Goal: Task Accomplishment & Management: Complete application form

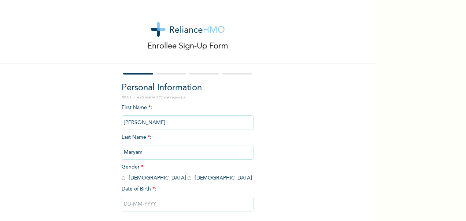
click at [181, 122] on input "[PERSON_NAME]" at bounding box center [188, 122] width 132 height 15
click at [180, 122] on input "[PERSON_NAME]" at bounding box center [188, 122] width 132 height 15
click at [187, 118] on input "[PERSON_NAME]" at bounding box center [188, 122] width 132 height 15
click at [188, 123] on input "[PERSON_NAME]" at bounding box center [188, 122] width 132 height 15
click at [185, 124] on input "[PERSON_NAME]" at bounding box center [188, 122] width 132 height 15
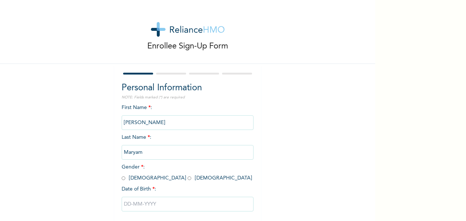
click at [185, 119] on input "[PERSON_NAME]" at bounding box center [188, 122] width 132 height 15
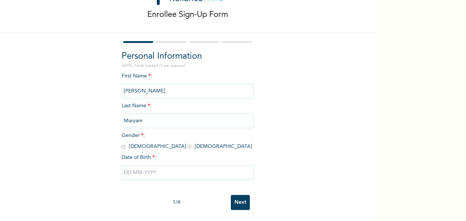
click at [180, 166] on input "text" at bounding box center [188, 172] width 132 height 15
select select "7"
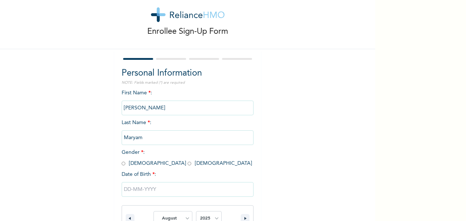
scroll to position [15, 0]
click at [172, 60] on div at bounding box center [188, 58] width 132 height 5
click at [169, 55] on div "Personal Information NOTE: Fields marked (*) are required First Name * : [PERSO…" at bounding box center [187, 143] width 147 height 188
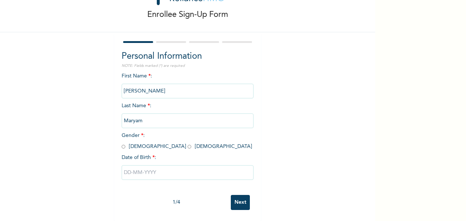
click at [235, 196] on input "Next" at bounding box center [240, 202] width 19 height 15
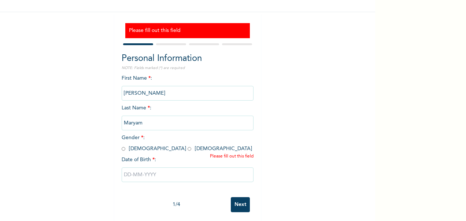
scroll to position [60, 0]
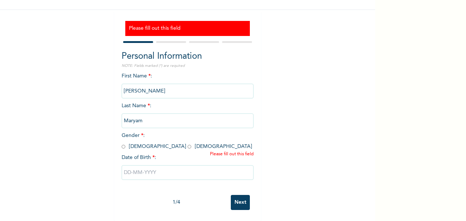
click at [181, 87] on input "[PERSON_NAME]" at bounding box center [188, 91] width 132 height 15
click at [182, 84] on input "[PERSON_NAME]" at bounding box center [188, 91] width 132 height 15
click at [154, 84] on input "[PERSON_NAME]" at bounding box center [188, 91] width 132 height 15
click at [153, 85] on input "[PERSON_NAME]" at bounding box center [188, 91] width 132 height 15
click at [153, 84] on input "[PERSON_NAME]" at bounding box center [188, 91] width 132 height 15
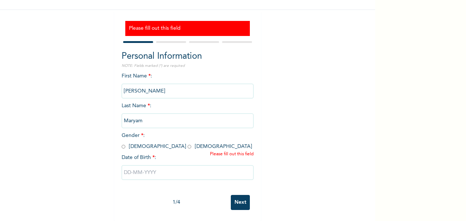
click at [191, 89] on input "[PERSON_NAME]" at bounding box center [188, 91] width 132 height 15
click at [193, 84] on input "[PERSON_NAME]" at bounding box center [188, 91] width 132 height 15
click at [188, 90] on input "[PERSON_NAME]" at bounding box center [188, 91] width 132 height 15
click at [157, 84] on input "[PERSON_NAME]" at bounding box center [188, 91] width 132 height 15
click at [161, 89] on input "[PERSON_NAME]" at bounding box center [188, 91] width 132 height 15
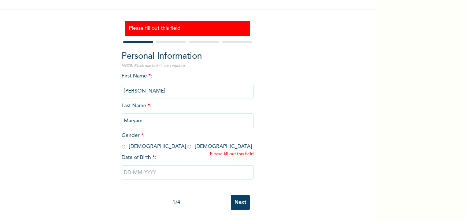
click at [165, 84] on input "[PERSON_NAME]" at bounding box center [188, 91] width 132 height 15
click at [165, 87] on input "[PERSON_NAME]" at bounding box center [188, 91] width 132 height 15
drag, startPoint x: 165, startPoint y: 87, endPoint x: 178, endPoint y: 85, distance: 13.3
click at [178, 85] on input "[PERSON_NAME]" at bounding box center [188, 91] width 132 height 15
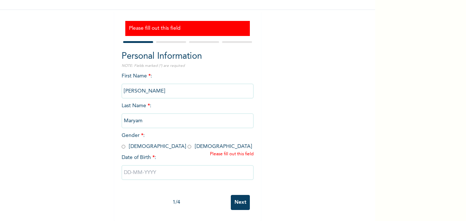
click at [178, 85] on input "[PERSON_NAME]" at bounding box center [188, 91] width 132 height 15
drag, startPoint x: 178, startPoint y: 85, endPoint x: 173, endPoint y: 84, distance: 4.5
click at [173, 84] on input "[PERSON_NAME]" at bounding box center [188, 91] width 132 height 15
click at [143, 84] on input "[PERSON_NAME]" at bounding box center [188, 91] width 132 height 15
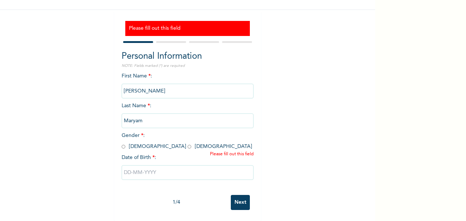
click at [135, 86] on input "[PERSON_NAME]" at bounding box center [188, 91] width 132 height 15
click at [171, 84] on input "[PERSON_NAME]" at bounding box center [188, 91] width 132 height 15
click at [173, 84] on input "[PERSON_NAME]" at bounding box center [188, 91] width 132 height 15
click at [176, 84] on input "[PERSON_NAME]" at bounding box center [188, 91] width 132 height 15
click at [199, 84] on input "[PERSON_NAME]" at bounding box center [188, 91] width 132 height 15
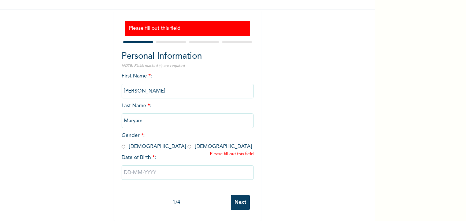
click at [199, 84] on input "[PERSON_NAME]" at bounding box center [188, 91] width 132 height 15
click at [207, 84] on input "[PERSON_NAME]" at bounding box center [188, 91] width 132 height 15
click at [145, 113] on input "Maryam" at bounding box center [188, 120] width 132 height 15
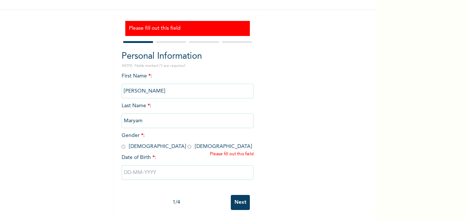
click at [143, 119] on input "Maryam" at bounding box center [188, 120] width 132 height 15
click at [144, 113] on input "Maryam" at bounding box center [188, 120] width 132 height 15
click at [240, 198] on input "Next" at bounding box center [240, 202] width 19 height 15
click at [188, 143] on input "radio" at bounding box center [190, 146] width 4 height 7
radio input "true"
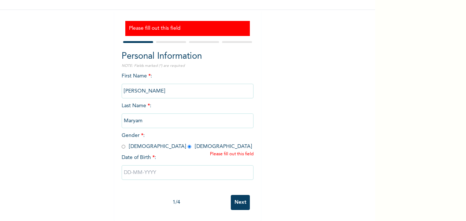
click at [142, 166] on input "text" at bounding box center [188, 172] width 132 height 15
select select "7"
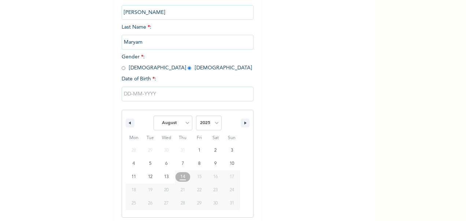
scroll to position [136, 0]
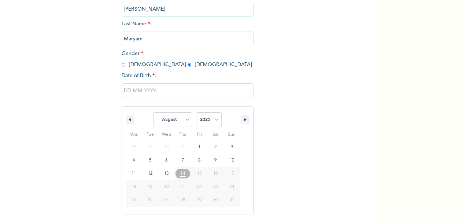
click at [166, 93] on input "text" at bounding box center [188, 90] width 132 height 15
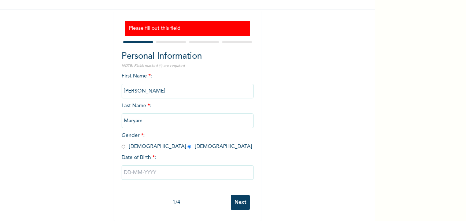
click at [161, 167] on input "text" at bounding box center [188, 172] width 132 height 15
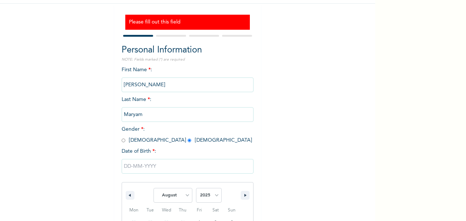
scroll to position [136, 0]
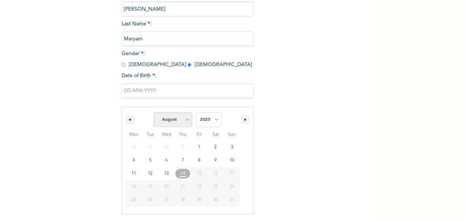
click at [177, 122] on select "January February March April May June July August September October November De…" at bounding box center [173, 119] width 39 height 15
select select "2"
click at [154, 113] on select "January February March April May June July August September October November De…" at bounding box center [173, 119] width 39 height 15
click at [211, 121] on select "2025 2024 2023 2022 2021 2020 2019 2018 2017 2016 2015 2014 2013 2012 2011 2010…" at bounding box center [209, 119] width 26 height 15
type input "[DATE]"
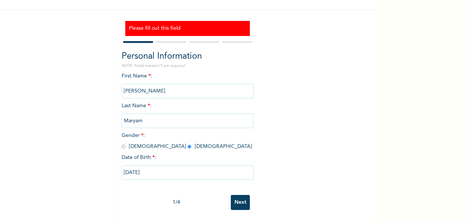
scroll to position [60, 0]
click at [174, 165] on input "[DATE]" at bounding box center [188, 172] width 132 height 15
select select "2"
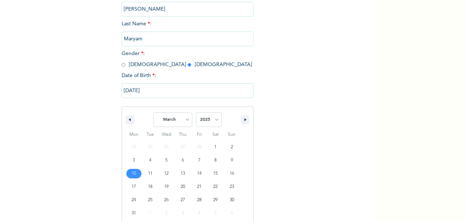
scroll to position [149, 0]
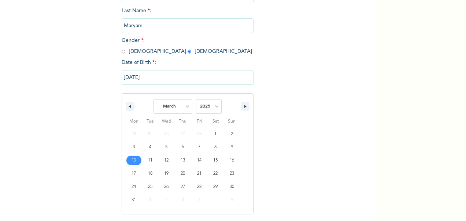
type input "[DATE]"
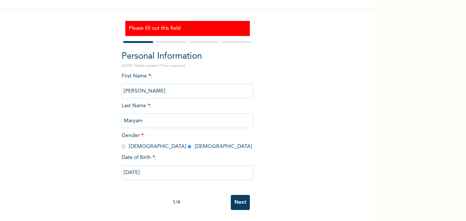
scroll to position [60, 0]
click at [160, 168] on input "[DATE]" at bounding box center [188, 172] width 132 height 15
select select "2"
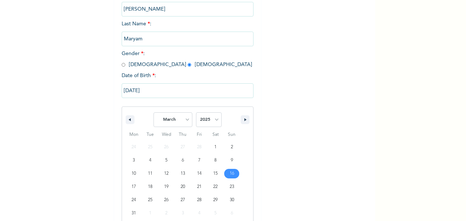
scroll to position [149, 0]
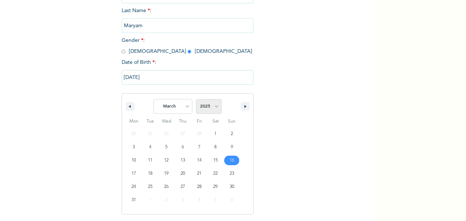
click at [209, 105] on select "2025 2024 2023 2022 2021 2020 2019 2018 2017 2016 2015 2014 2013 2012 2011 2010…" at bounding box center [209, 106] width 26 height 15
select select "1991"
click at [196, 100] on select "2025 2024 2023 2022 2021 2020 2019 2018 2017 2016 2015 2014 2013 2012 2011 2010…" at bounding box center [209, 106] width 26 height 15
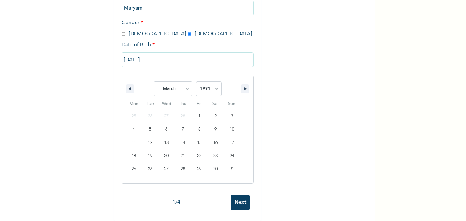
click at [237, 196] on input "Next" at bounding box center [240, 202] width 19 height 15
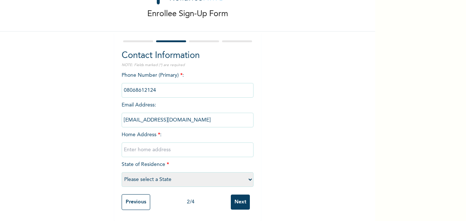
scroll to position [39, 0]
click at [130, 194] on input "Previous" at bounding box center [136, 202] width 29 height 16
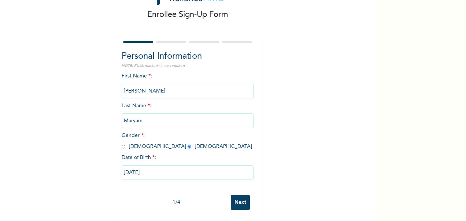
scroll to position [38, 0]
click at [166, 165] on input "[DATE]" at bounding box center [188, 172] width 132 height 15
select select "2"
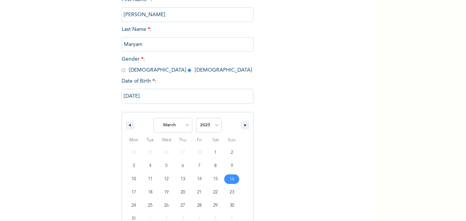
scroll to position [126, 0]
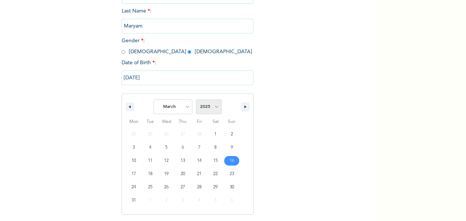
click at [205, 107] on select "2025 2024 2023 2022 2021 2020 2019 2018 2017 2016 2015 2014 2013 2012 2011 2010…" at bounding box center [209, 106] width 26 height 15
select select "1991"
click at [196, 100] on select "2025 2024 2023 2022 2021 2020 2019 2018 2017 2016 2015 2014 2013 2012 2011 2010…" at bounding box center [209, 106] width 26 height 15
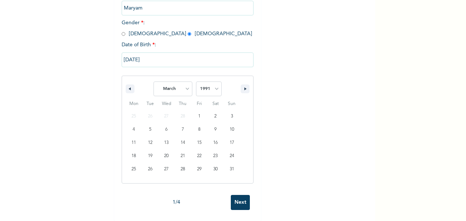
click at [147, 54] on input "[DATE]" at bounding box center [188, 59] width 132 height 15
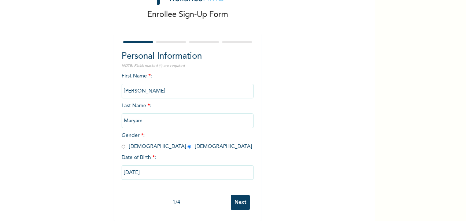
click at [154, 166] on input "[DATE]" at bounding box center [188, 172] width 132 height 15
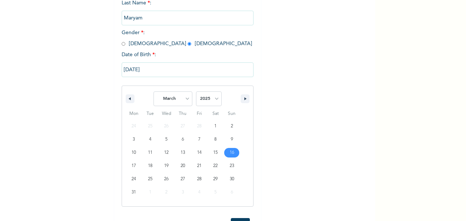
type input "[DATE]"
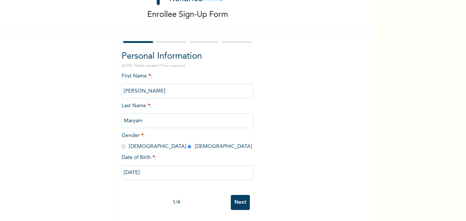
click at [151, 173] on input "[DATE]" at bounding box center [188, 172] width 132 height 15
select select "2"
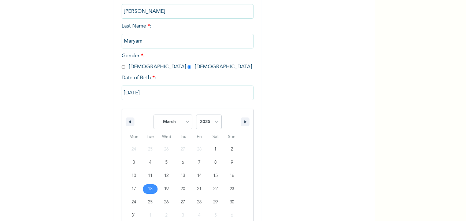
scroll to position [126, 0]
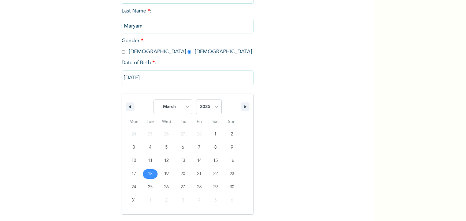
type input "[DATE]"
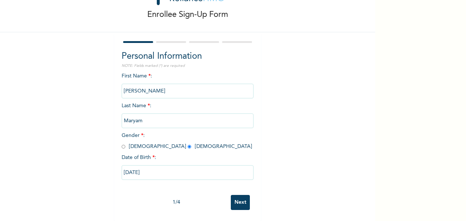
scroll to position [38, 0]
click at [151, 167] on input "[DATE]" at bounding box center [188, 172] width 132 height 15
select select "2"
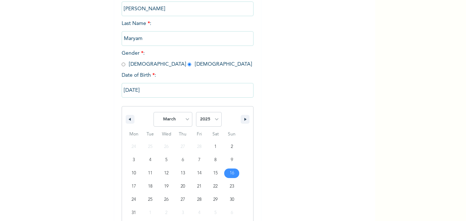
scroll to position [126, 0]
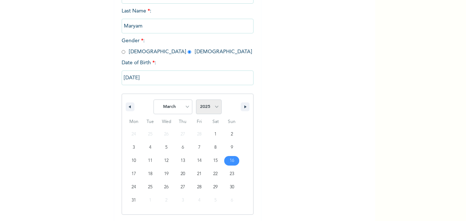
click at [211, 106] on select "2025 2024 2023 2022 2021 2020 2019 2018 2017 2016 2015 2014 2013 2012 2011 2010…" at bounding box center [209, 106] width 26 height 15
select select "1991"
click at [196, 100] on select "2025 2024 2023 2022 2021 2020 2019 2018 2017 2016 2015 2014 2013 2012 2011 2010…" at bounding box center [209, 106] width 26 height 15
click at [244, 107] on icon "button" at bounding box center [246, 106] width 4 height 3
click at [127, 107] on icon "button" at bounding box center [129, 106] width 4 height 3
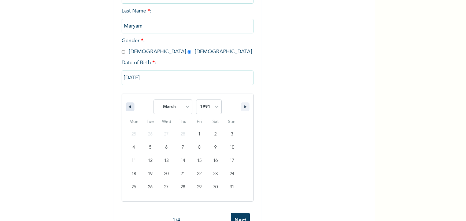
click at [127, 107] on icon "button" at bounding box center [129, 106] width 4 height 3
click at [128, 106] on button "button" at bounding box center [130, 106] width 9 height 9
click at [127, 107] on icon "button" at bounding box center [129, 106] width 4 height 3
select select "11"
select select "1990"
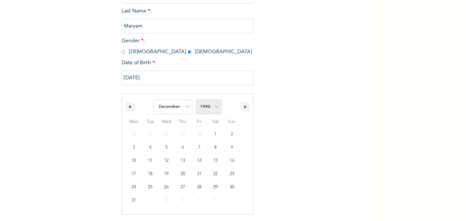
click at [210, 106] on select "2025 2024 2023 2022 2021 2020 2019 2018 2017 2016 2015 2014 2013 2012 2011 2010…" at bounding box center [209, 106] width 26 height 15
click at [244, 107] on icon "button" at bounding box center [246, 106] width 4 height 3
select select "0"
select select "1991"
click at [244, 108] on icon "button" at bounding box center [246, 106] width 4 height 3
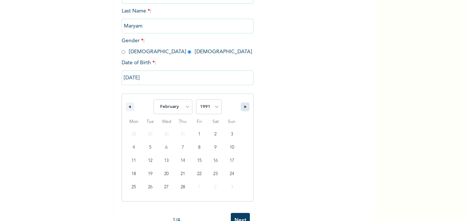
click at [244, 107] on icon "button" at bounding box center [246, 106] width 4 height 3
select select "2"
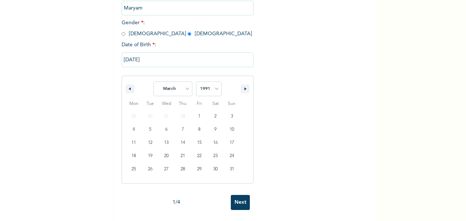
type input "[DATE]"
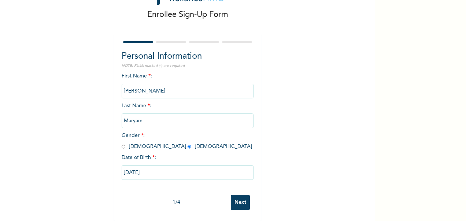
click at [237, 196] on input "Next" at bounding box center [240, 202] width 19 height 15
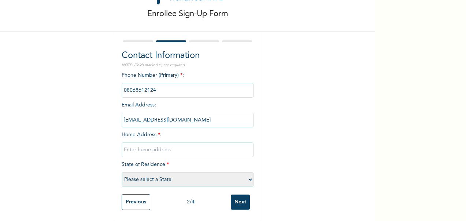
click at [174, 144] on input "text" at bounding box center [188, 149] width 132 height 15
type input "[STREET_ADDRESS][PERSON_NAME]"
click at [162, 174] on select "Please select a State [PERSON_NAME] (FCT) [PERSON_NAME] Ibom [GEOGRAPHIC_DATA] …" at bounding box center [188, 179] width 132 height 15
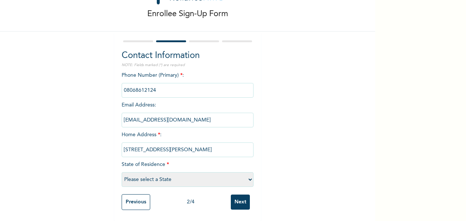
select select "25"
click at [122, 172] on select "Please select a State [PERSON_NAME] (FCT) [PERSON_NAME] Ibom [GEOGRAPHIC_DATA] …" at bounding box center [188, 179] width 132 height 15
click at [236, 200] on input "Next" at bounding box center [240, 201] width 19 height 15
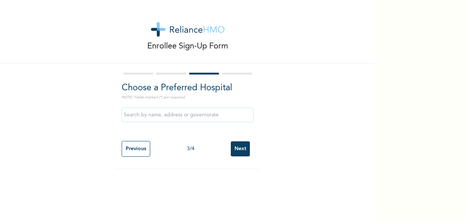
click at [208, 114] on input "text" at bounding box center [188, 114] width 132 height 15
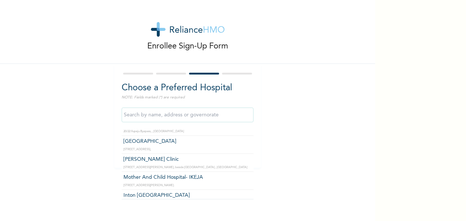
scroll to position [5221, 0]
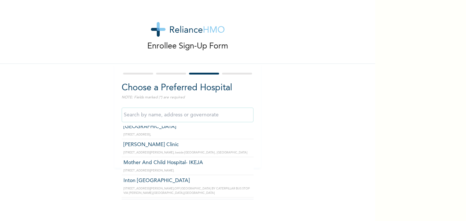
click at [196, 114] on input "text" at bounding box center [188, 114] width 132 height 15
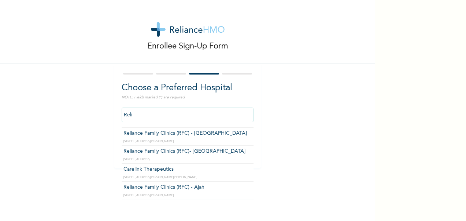
scroll to position [0, 0]
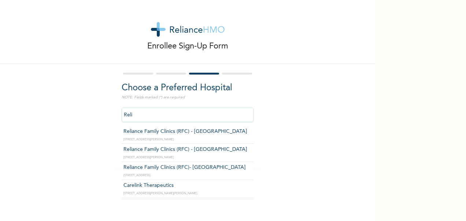
click at [178, 115] on input "Reli" at bounding box center [188, 114] width 132 height 15
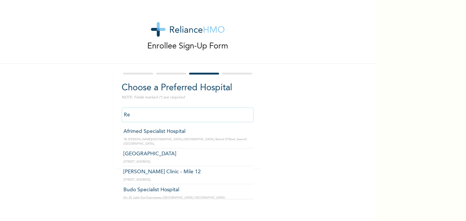
type input "R"
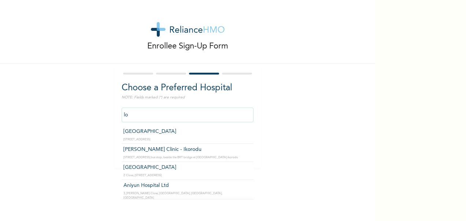
type input "l"
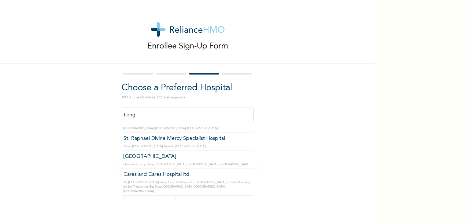
scroll to position [21, 0]
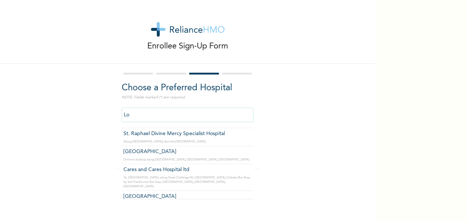
type input "L"
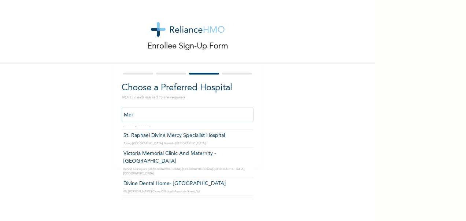
scroll to position [0, 0]
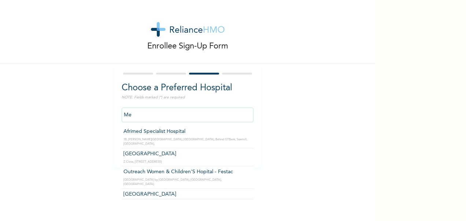
type input "M"
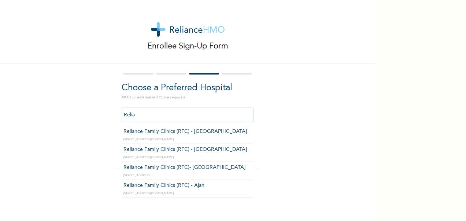
type input "Relia"
